Goal: Browse casually

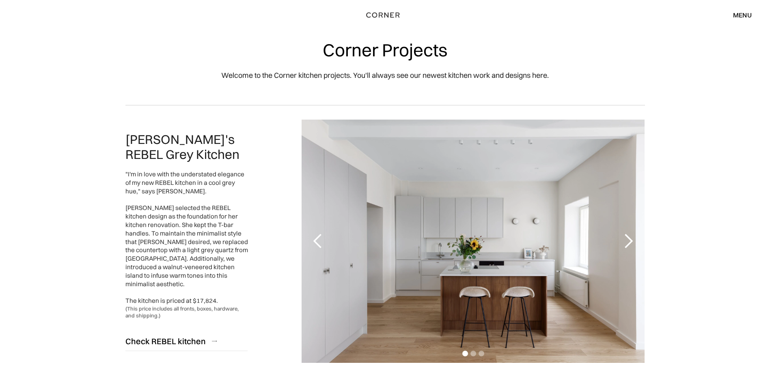
click at [625, 245] on div "next slide" at bounding box center [628, 241] width 16 height 16
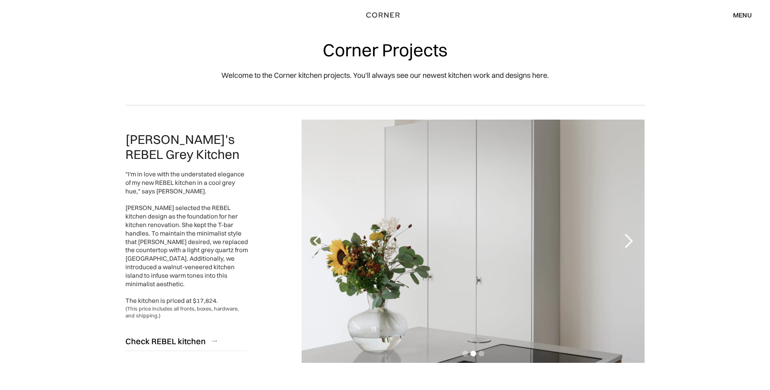
click at [625, 245] on div "next slide" at bounding box center [628, 241] width 16 height 16
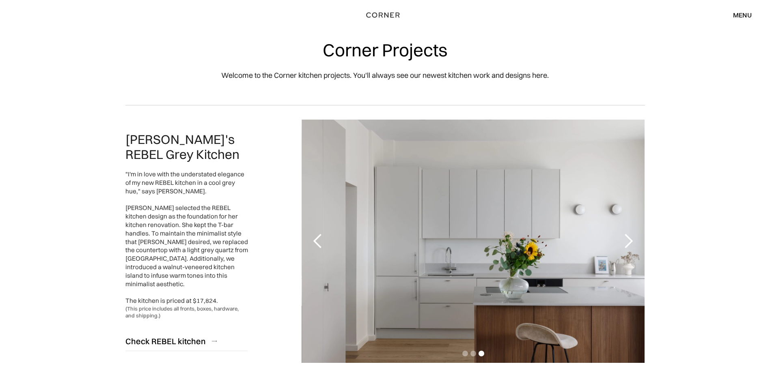
click at [625, 245] on div "next slide" at bounding box center [628, 241] width 16 height 16
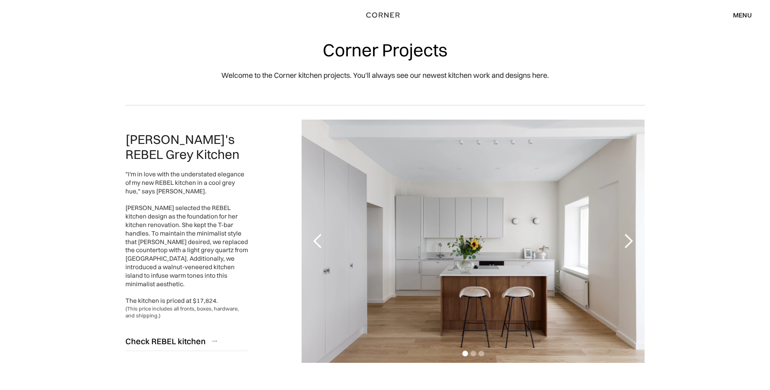
click at [625, 245] on div "next slide" at bounding box center [628, 241] width 16 height 16
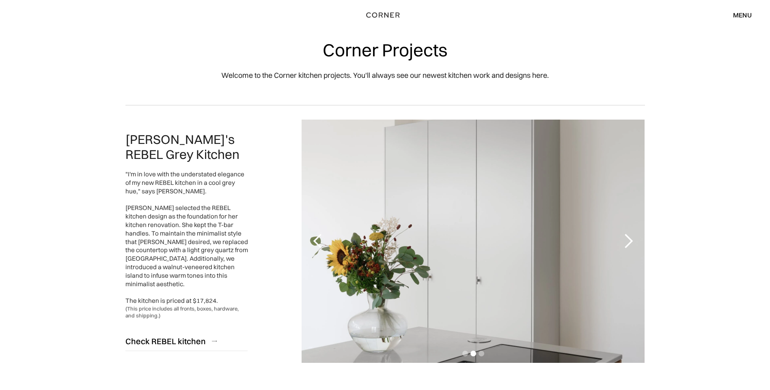
click at [625, 245] on div "next slide" at bounding box center [628, 241] width 16 height 16
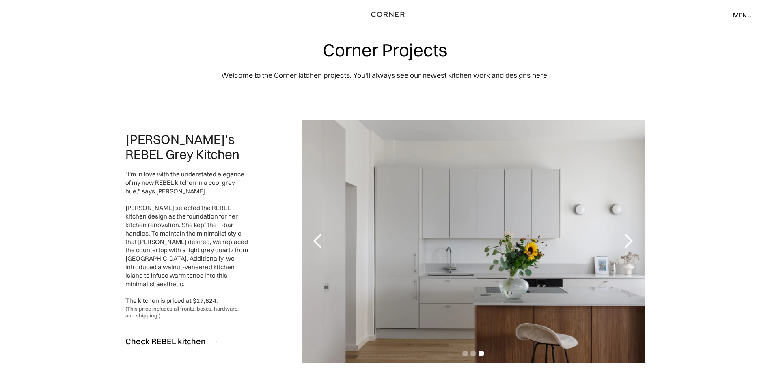
click at [396, 14] on img "home" at bounding box center [387, 14] width 33 height 11
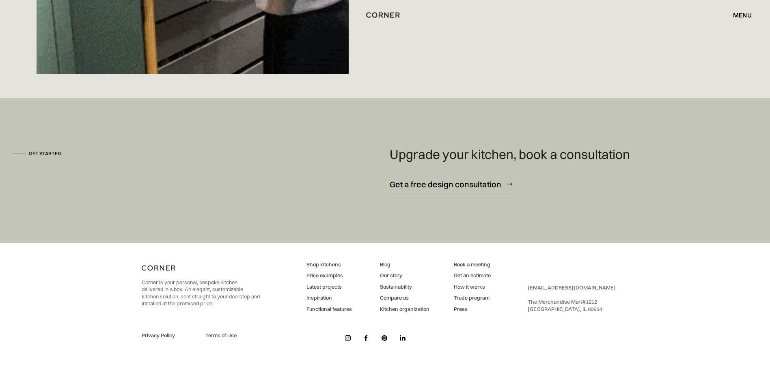
scroll to position [6246, 0]
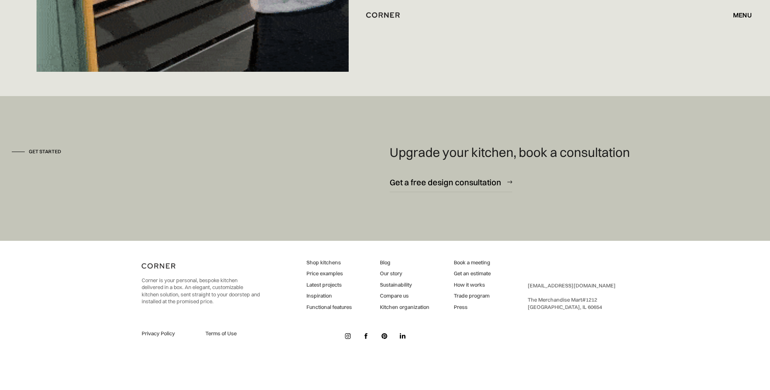
click at [326, 284] on link "Latest projects" at bounding box center [328, 285] width 45 height 7
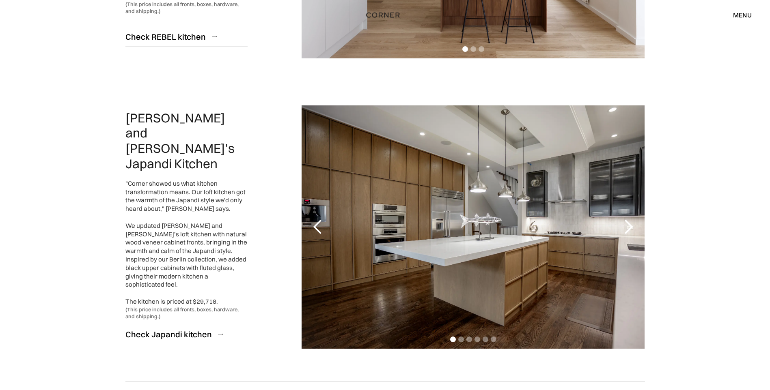
scroll to position [325, 0]
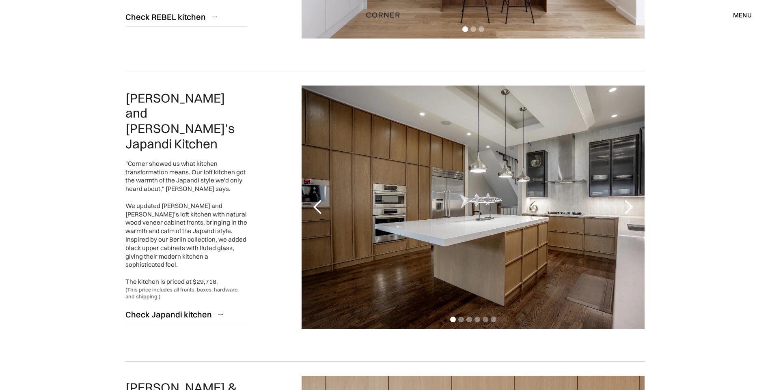
click at [633, 204] on div "next slide" at bounding box center [628, 207] width 16 height 16
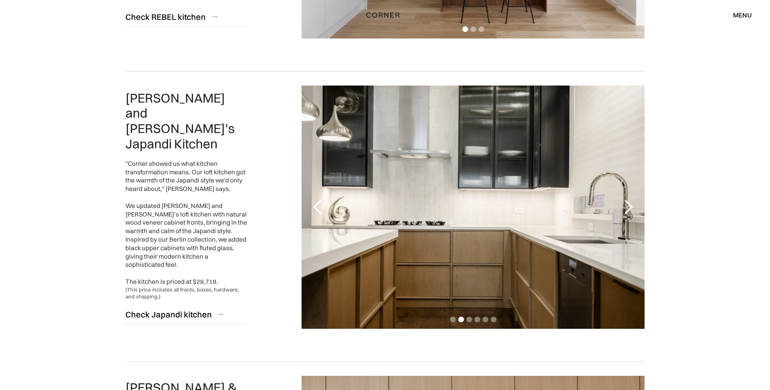
click at [633, 204] on div "next slide" at bounding box center [628, 207] width 16 height 16
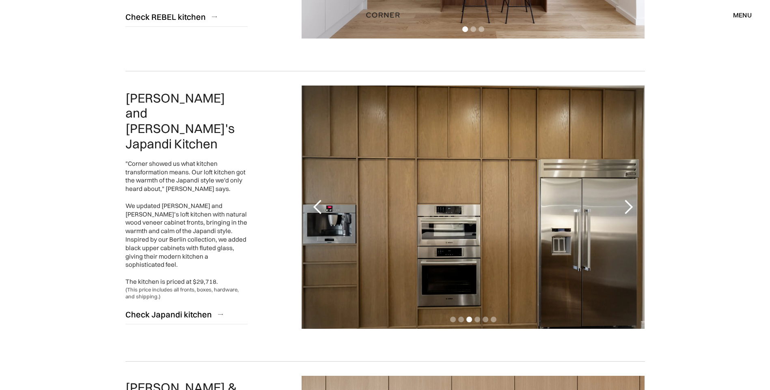
click at [633, 204] on div "next slide" at bounding box center [628, 207] width 16 height 16
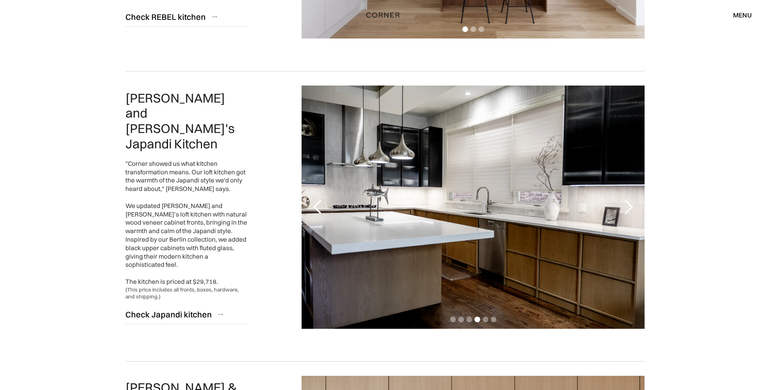
click at [633, 204] on div "next slide" at bounding box center [628, 207] width 16 height 16
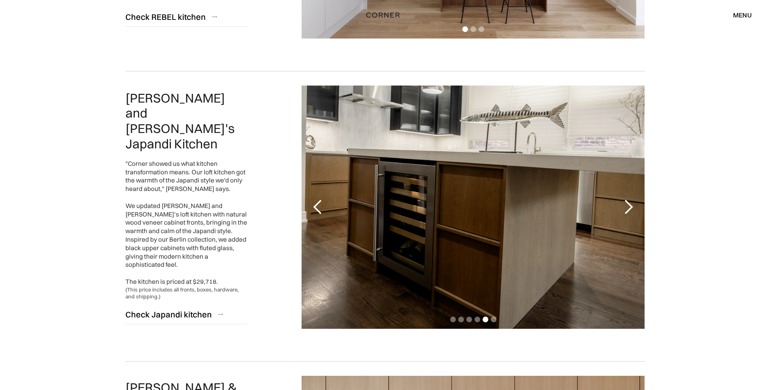
click at [633, 204] on div "next slide" at bounding box center [628, 207] width 16 height 16
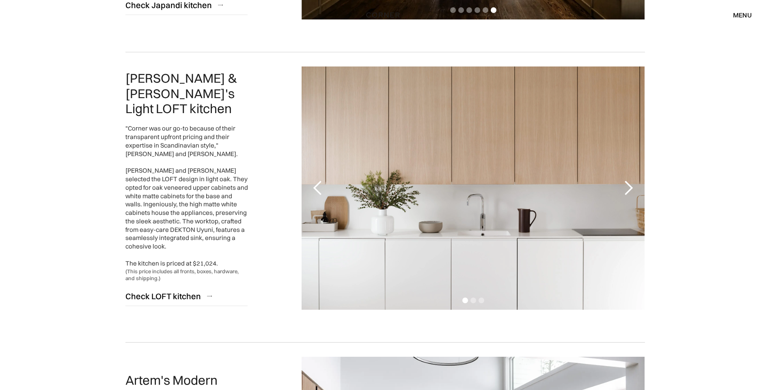
scroll to position [649, 0]
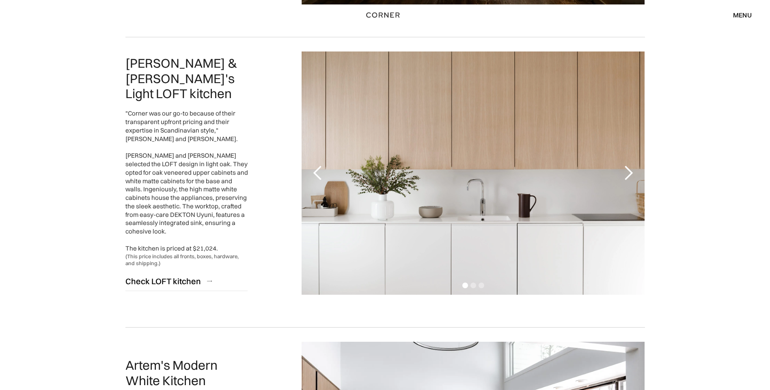
click at [627, 174] on div "next slide" at bounding box center [628, 173] width 16 height 16
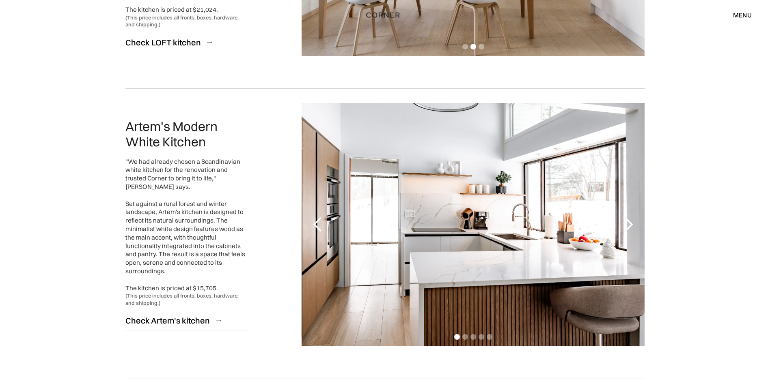
scroll to position [893, 0]
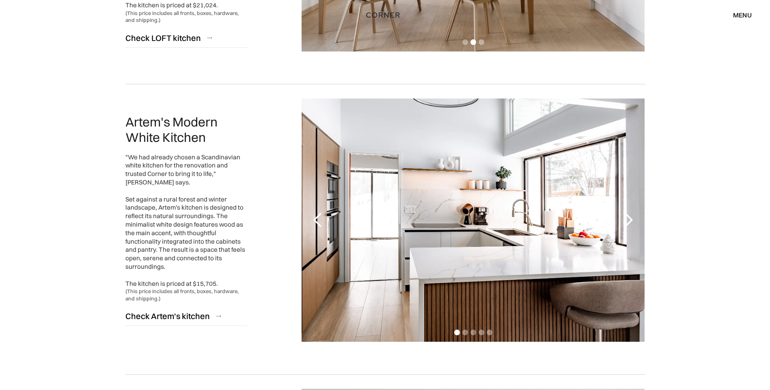
click at [630, 218] on div "next slide" at bounding box center [628, 220] width 16 height 16
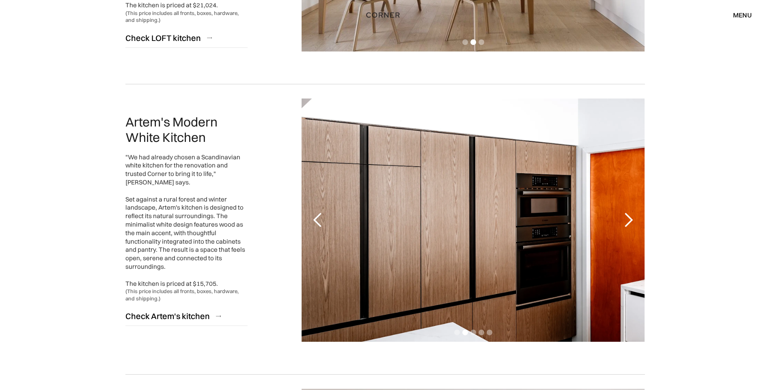
click at [630, 218] on div "next slide" at bounding box center [628, 220] width 16 height 16
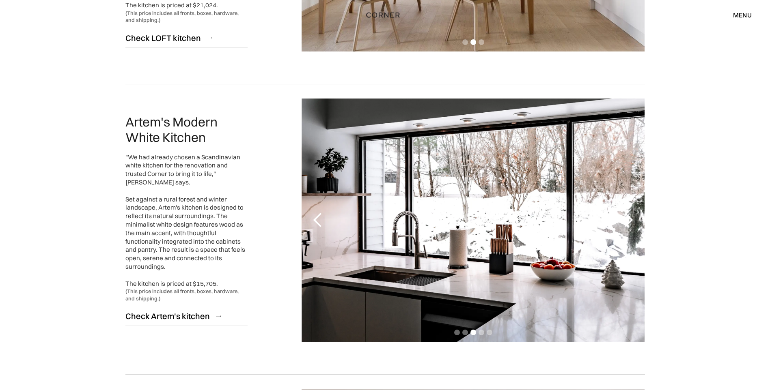
click at [630, 218] on div "next slide" at bounding box center [628, 220] width 16 height 16
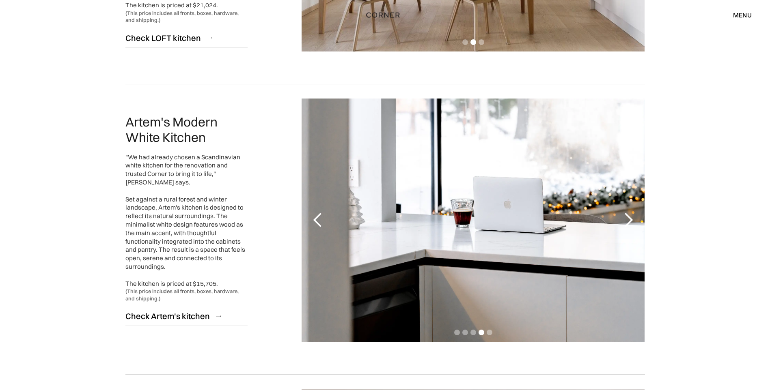
click at [630, 218] on div "next slide" at bounding box center [628, 220] width 16 height 16
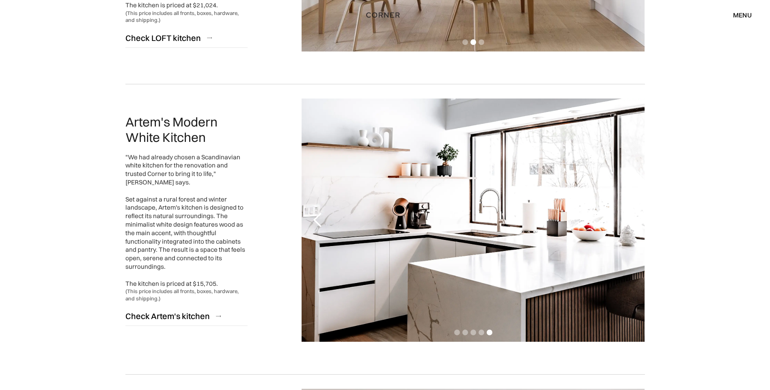
click at [630, 218] on div "next slide" at bounding box center [628, 220] width 16 height 16
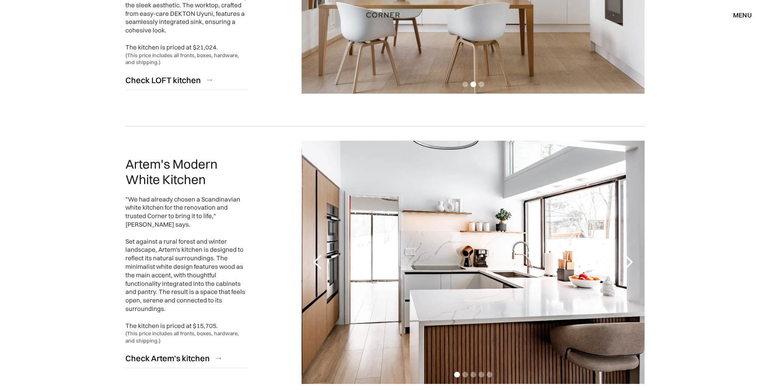
scroll to position [852, 0]
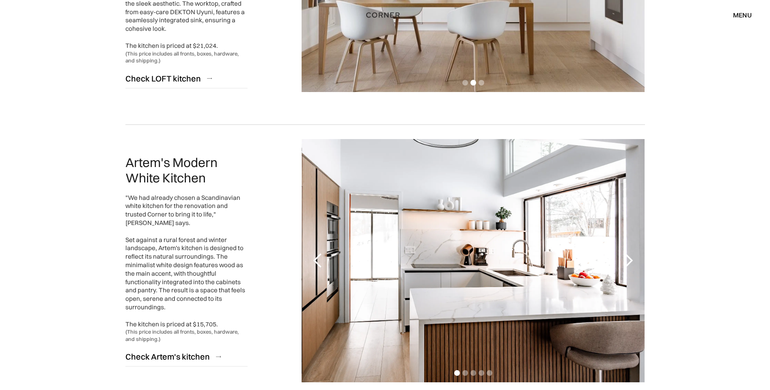
click at [626, 257] on div "next slide" at bounding box center [628, 261] width 16 height 16
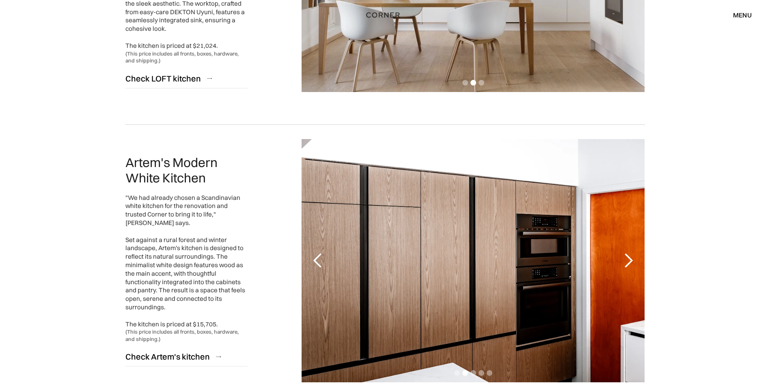
click at [319, 260] on div "previous slide" at bounding box center [318, 261] width 16 height 16
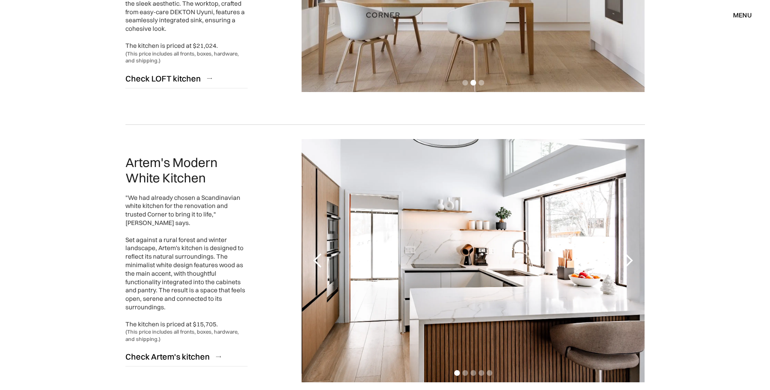
click at [631, 258] on div "next slide" at bounding box center [628, 261] width 16 height 16
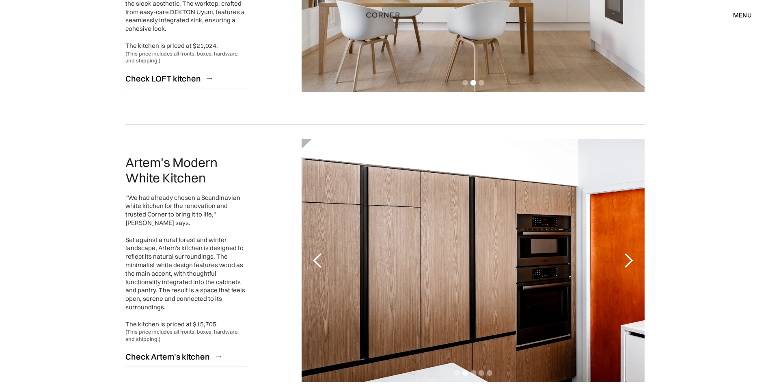
click at [631, 258] on div "next slide" at bounding box center [628, 261] width 16 height 16
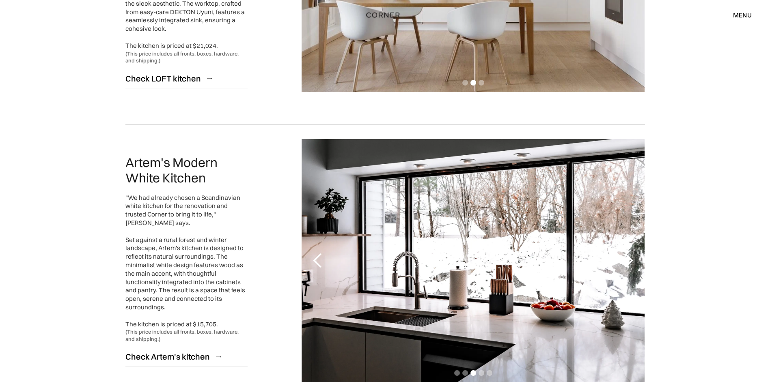
click at [631, 258] on div "next slide" at bounding box center [628, 261] width 16 height 16
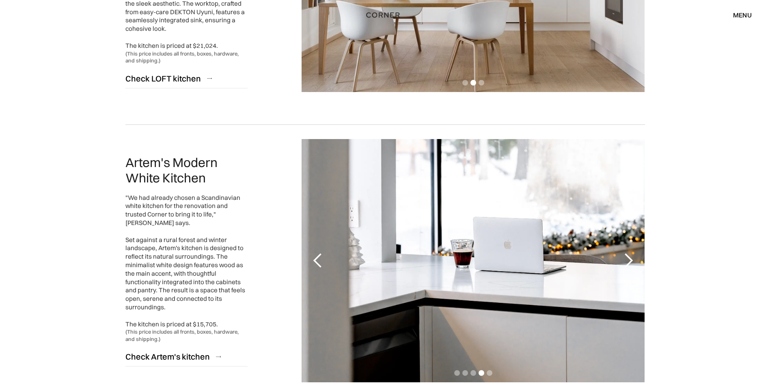
click at [631, 258] on div "next slide" at bounding box center [628, 261] width 16 height 16
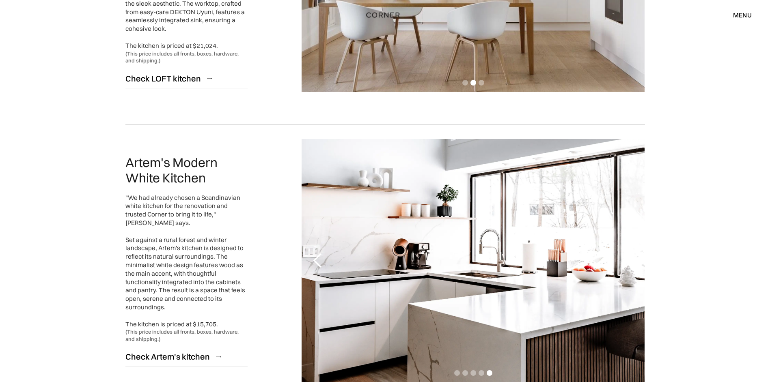
click at [631, 258] on div "next slide" at bounding box center [628, 261] width 16 height 16
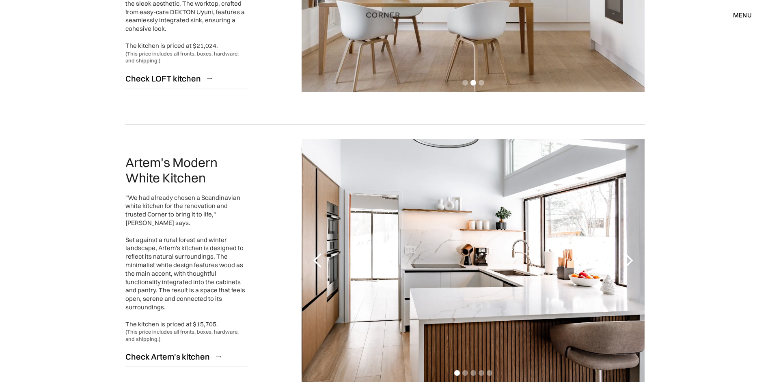
click at [631, 258] on div "next slide" at bounding box center [628, 261] width 16 height 16
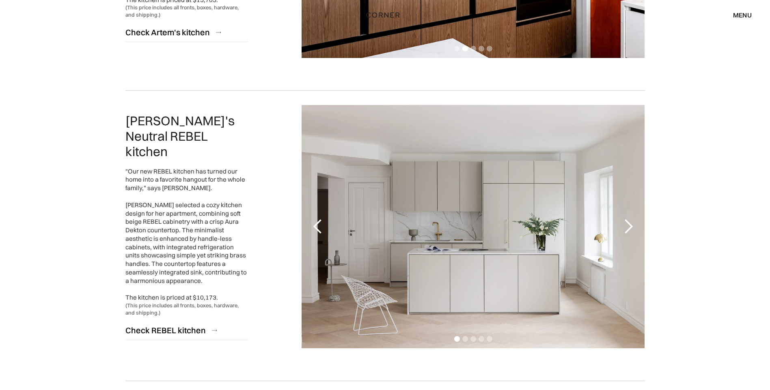
scroll to position [1217, 0]
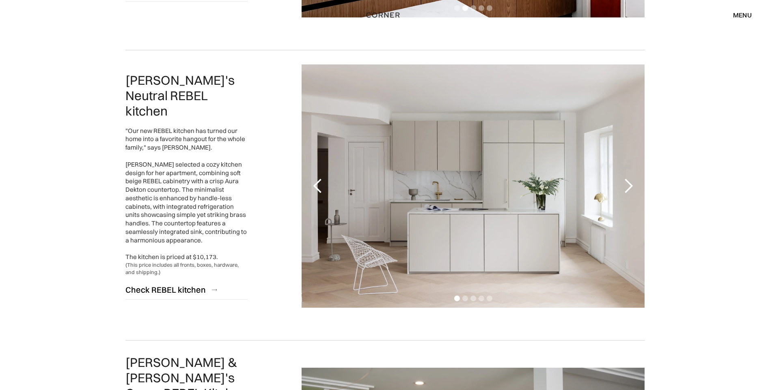
click at [627, 186] on div "next slide" at bounding box center [628, 186] width 16 height 16
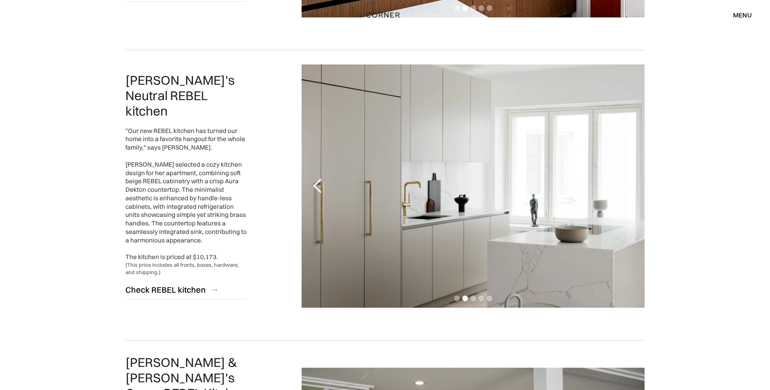
click at [627, 186] on div "next slide" at bounding box center [628, 186] width 16 height 16
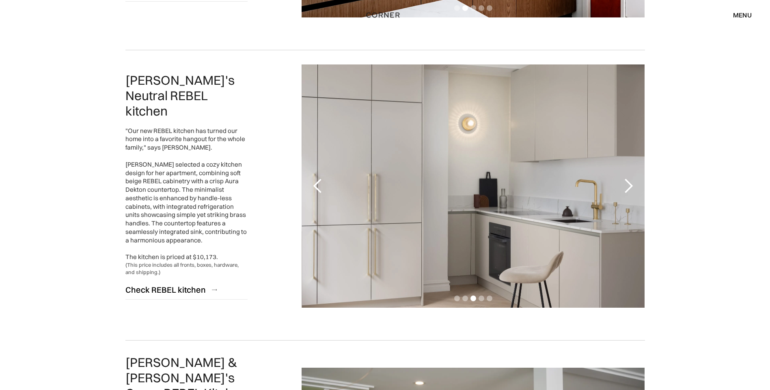
click at [627, 186] on div "next slide" at bounding box center [628, 186] width 16 height 16
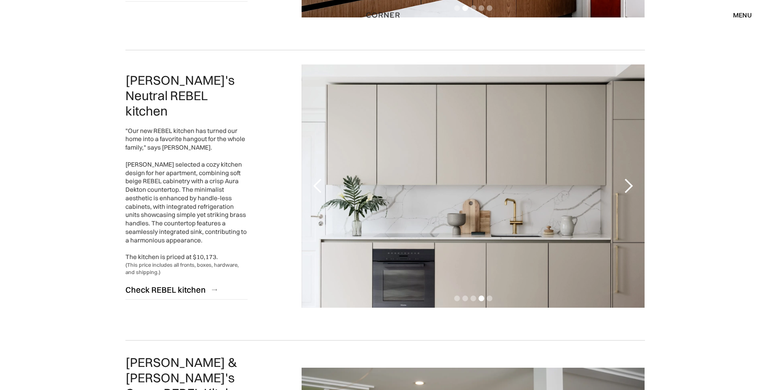
click at [627, 186] on div "next slide" at bounding box center [628, 186] width 16 height 16
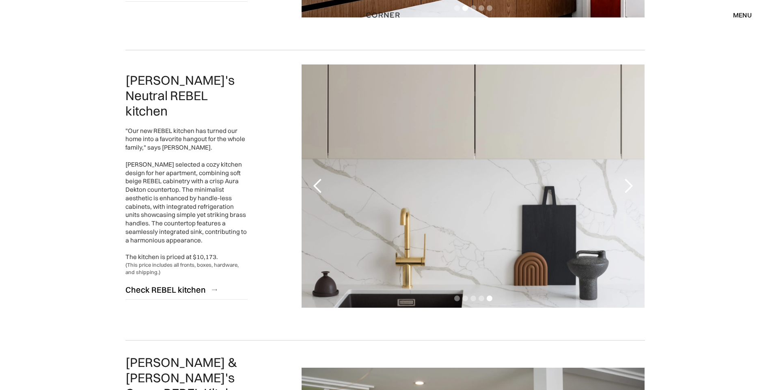
click at [627, 186] on div "next slide" at bounding box center [628, 186] width 16 height 16
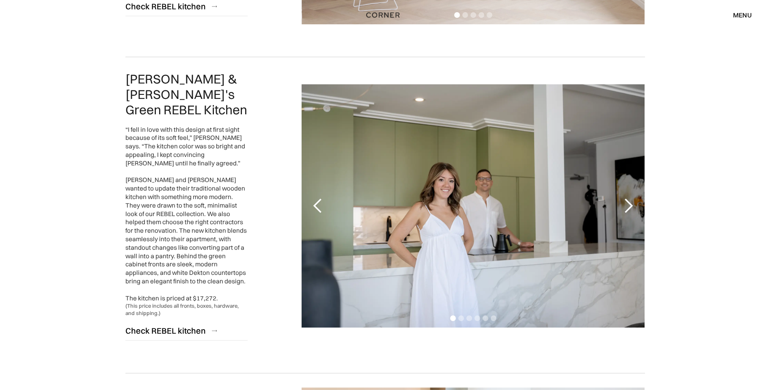
scroll to position [1501, 0]
click at [631, 198] on div "next slide" at bounding box center [628, 206] width 16 height 16
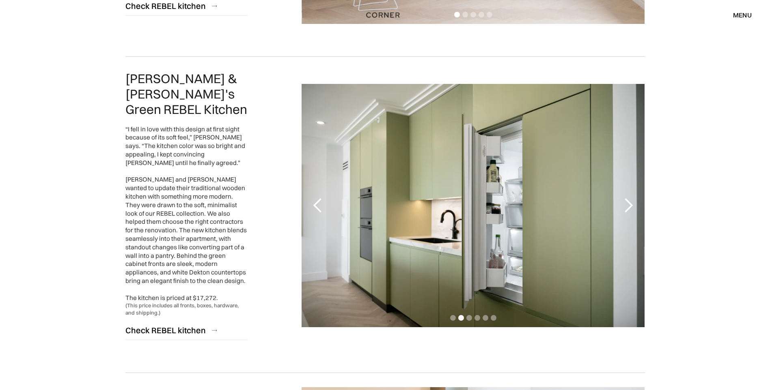
click at [631, 198] on div "next slide" at bounding box center [628, 206] width 16 height 16
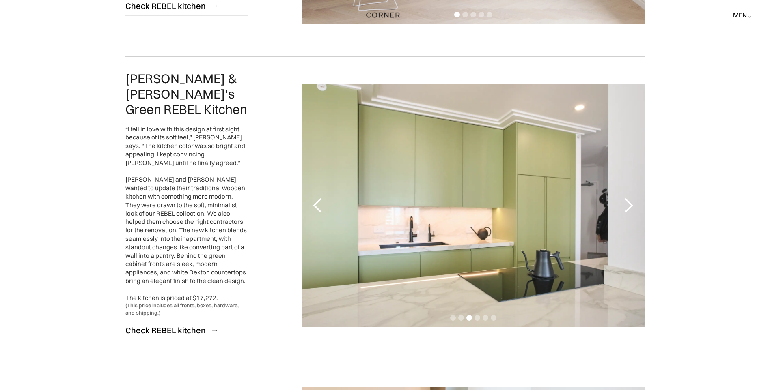
click at [631, 198] on div "next slide" at bounding box center [628, 206] width 16 height 16
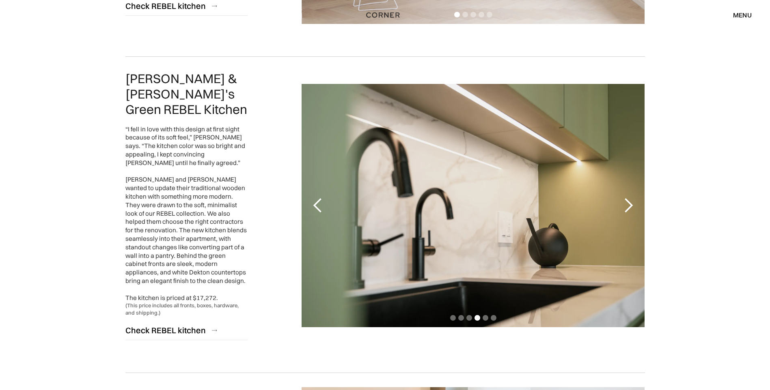
click at [631, 198] on div "next slide" at bounding box center [628, 206] width 16 height 16
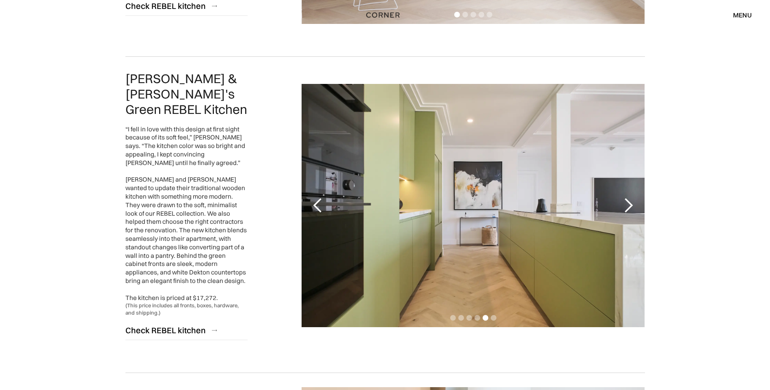
click at [631, 198] on div "next slide" at bounding box center [628, 206] width 16 height 16
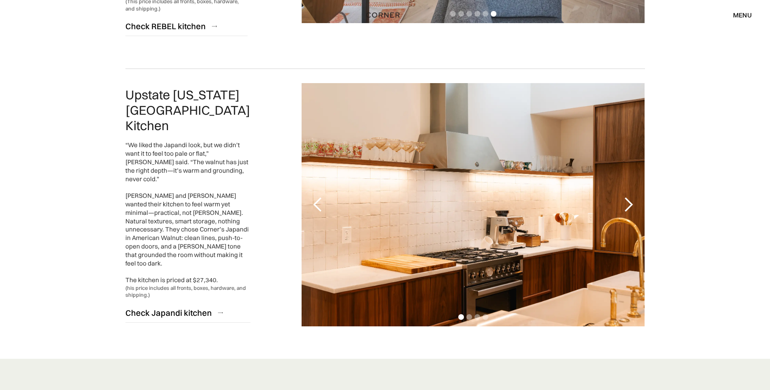
scroll to position [1826, 0]
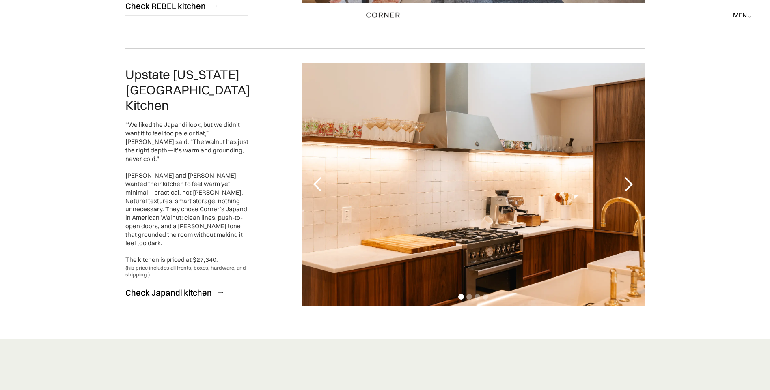
click at [635, 177] on div "next slide" at bounding box center [628, 185] width 16 height 16
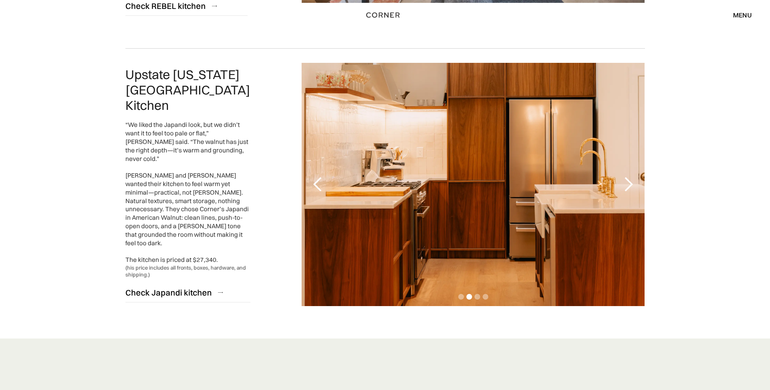
click at [635, 177] on div "next slide" at bounding box center [628, 185] width 16 height 16
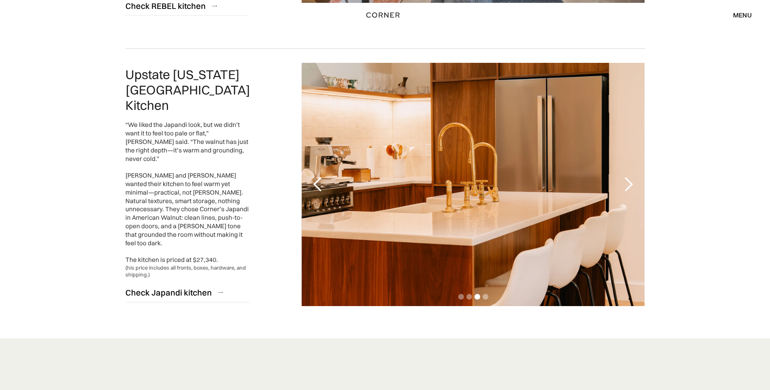
click at [635, 177] on div "next slide" at bounding box center [628, 185] width 16 height 16
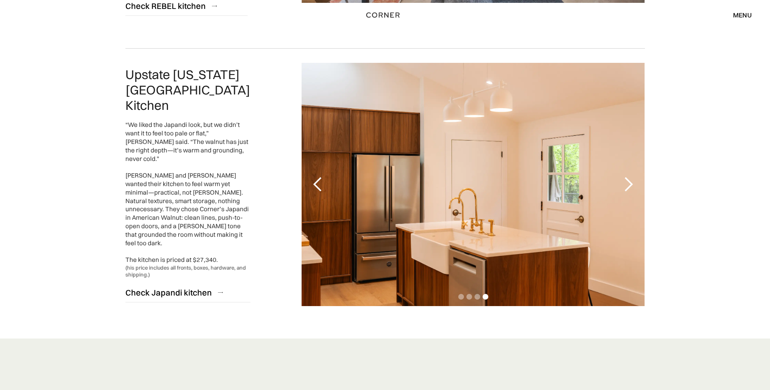
click at [635, 177] on div "next slide" at bounding box center [628, 185] width 16 height 16
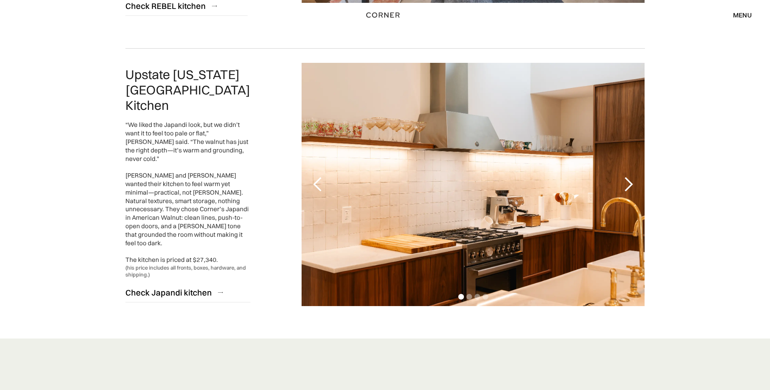
click at [635, 177] on div "next slide" at bounding box center [628, 185] width 16 height 16
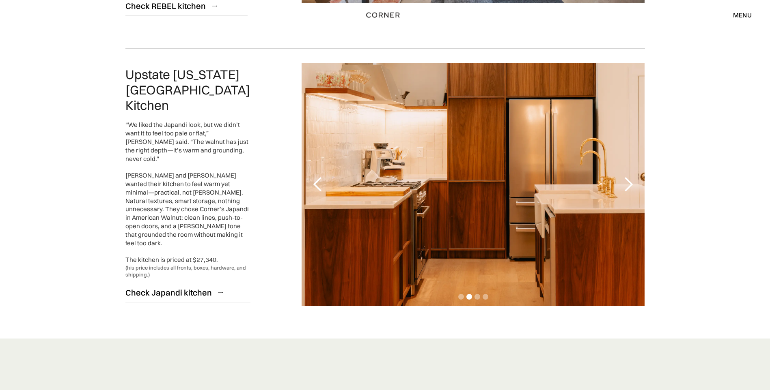
click at [635, 177] on div "next slide" at bounding box center [628, 185] width 16 height 16
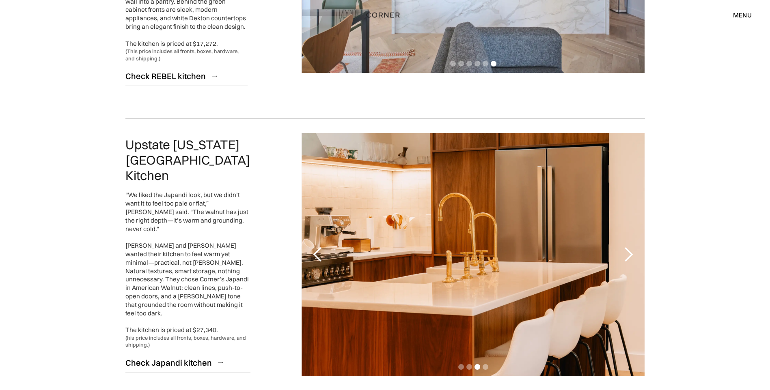
scroll to position [1727, 0]
